Goal: Transaction & Acquisition: Purchase product/service

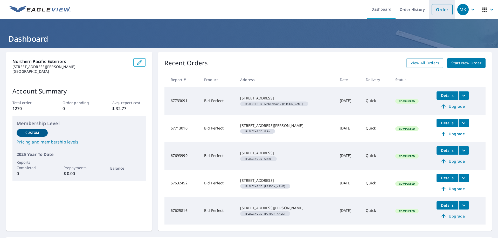
click at [440, 13] on link "Order" at bounding box center [442, 9] width 21 height 11
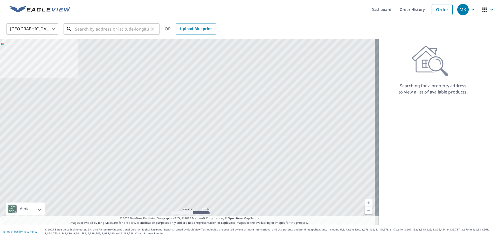
click at [115, 28] on input "text" at bounding box center [112, 29] width 74 height 15
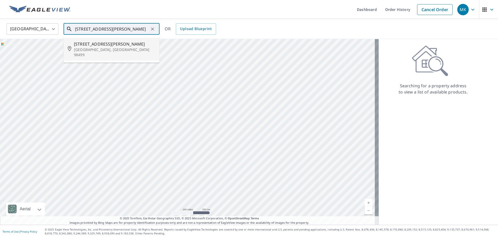
click at [111, 46] on span "[STREET_ADDRESS][PERSON_NAME]" at bounding box center [114, 44] width 81 height 6
type input "[STREET_ADDRESS]"
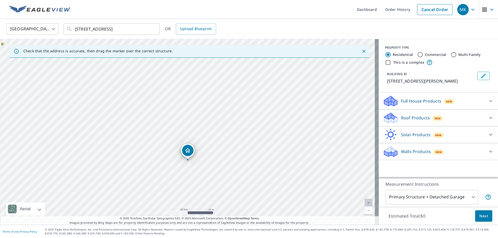
click at [482, 75] on icon "Edit building 1" at bounding box center [484, 76] width 6 height 6
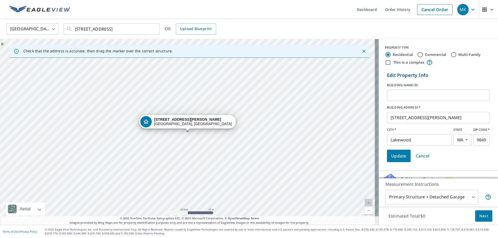
click at [417, 95] on input "text" at bounding box center [438, 95] width 103 height 15
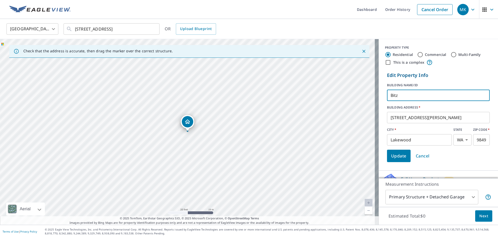
type input "Bitz"
click at [397, 156] on span "Update" at bounding box center [398, 156] width 15 height 7
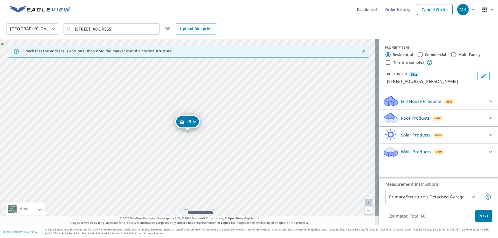
click at [417, 116] on p "Roof Products" at bounding box center [415, 118] width 29 height 6
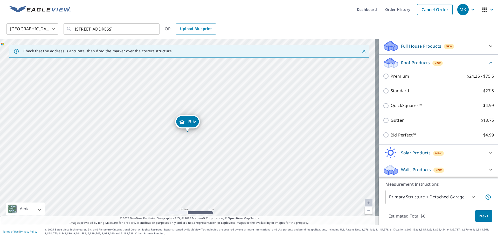
scroll to position [62, 0]
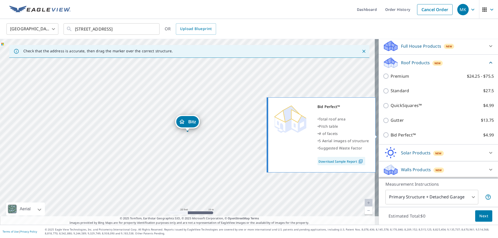
click at [403, 138] on p "Bid Perfect™" at bounding box center [403, 135] width 25 height 6
click at [391, 138] on input "Bid Perfect™ $4.99" at bounding box center [387, 135] width 8 height 6
checkbox input "true"
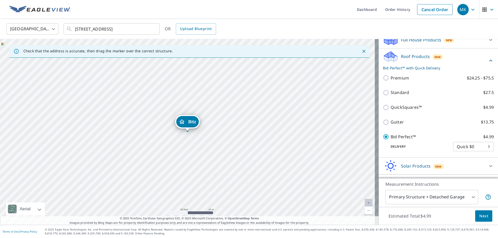
scroll to position [81, 0]
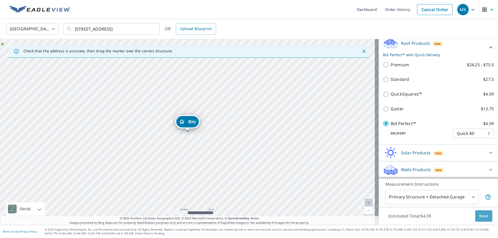
click at [481, 217] on span "Next" at bounding box center [484, 216] width 9 height 6
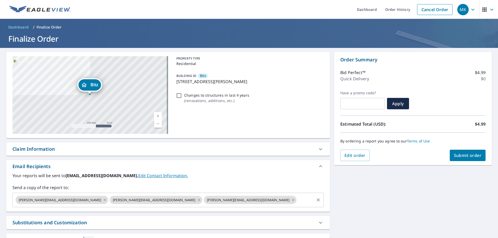
click at [197, 201] on icon at bounding box center [199, 200] width 4 height 6
checkbox input "true"
drag, startPoint x: 67, startPoint y: 174, endPoint x: 116, endPoint y: 178, distance: 49.5
click at [116, 178] on b "[EMAIL_ADDRESS][DOMAIN_NAME]." at bounding box center [102, 176] width 73 height 6
copy b "[EMAIL_ADDRESS][DOMAIN_NAME]"
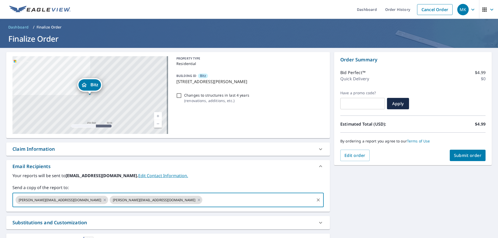
click at [203, 204] on input "text" at bounding box center [258, 200] width 111 height 10
paste input "[EMAIL_ADDRESS][DOMAIN_NAME]"
type input "[EMAIL_ADDRESS][DOMAIN_NAME]"
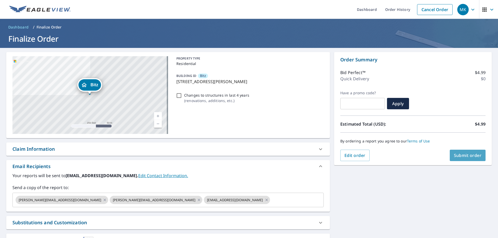
click at [461, 155] on span "Submit order" at bounding box center [468, 156] width 28 height 6
checkbox input "true"
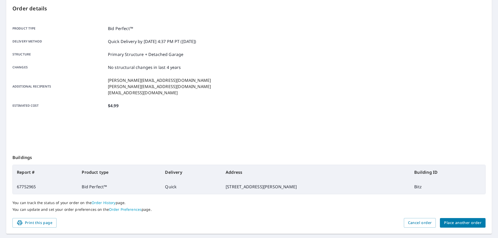
scroll to position [41, 0]
